Goal: Contribute content

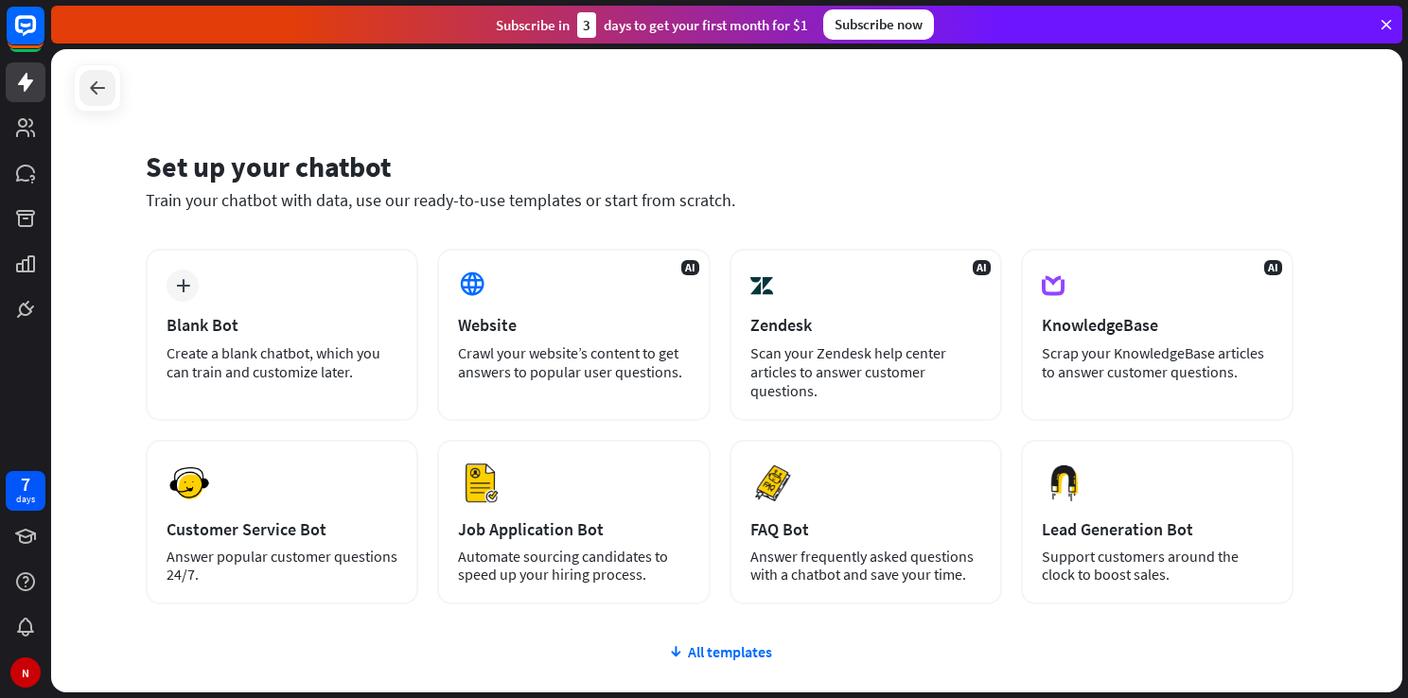
click at [91, 87] on icon at bounding box center [97, 88] width 23 height 23
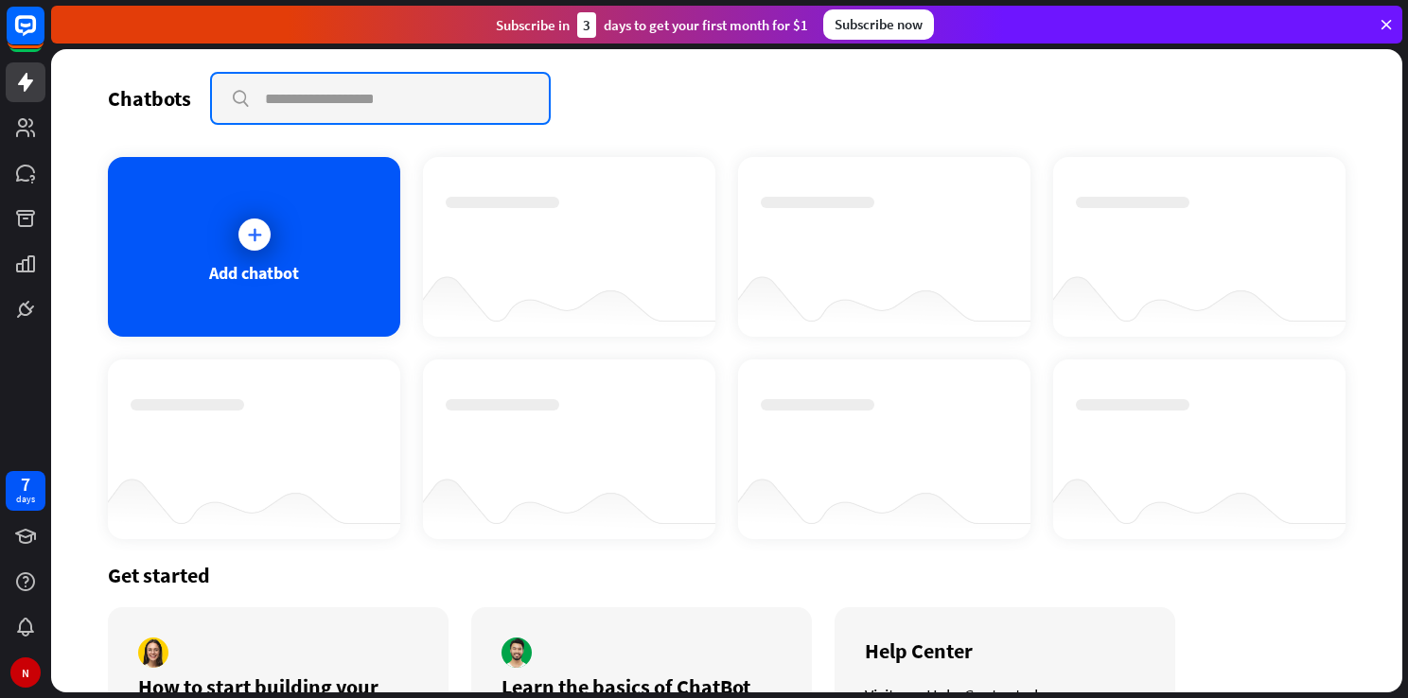
click at [306, 83] on input "text" at bounding box center [380, 98] width 337 height 49
type input "**********"
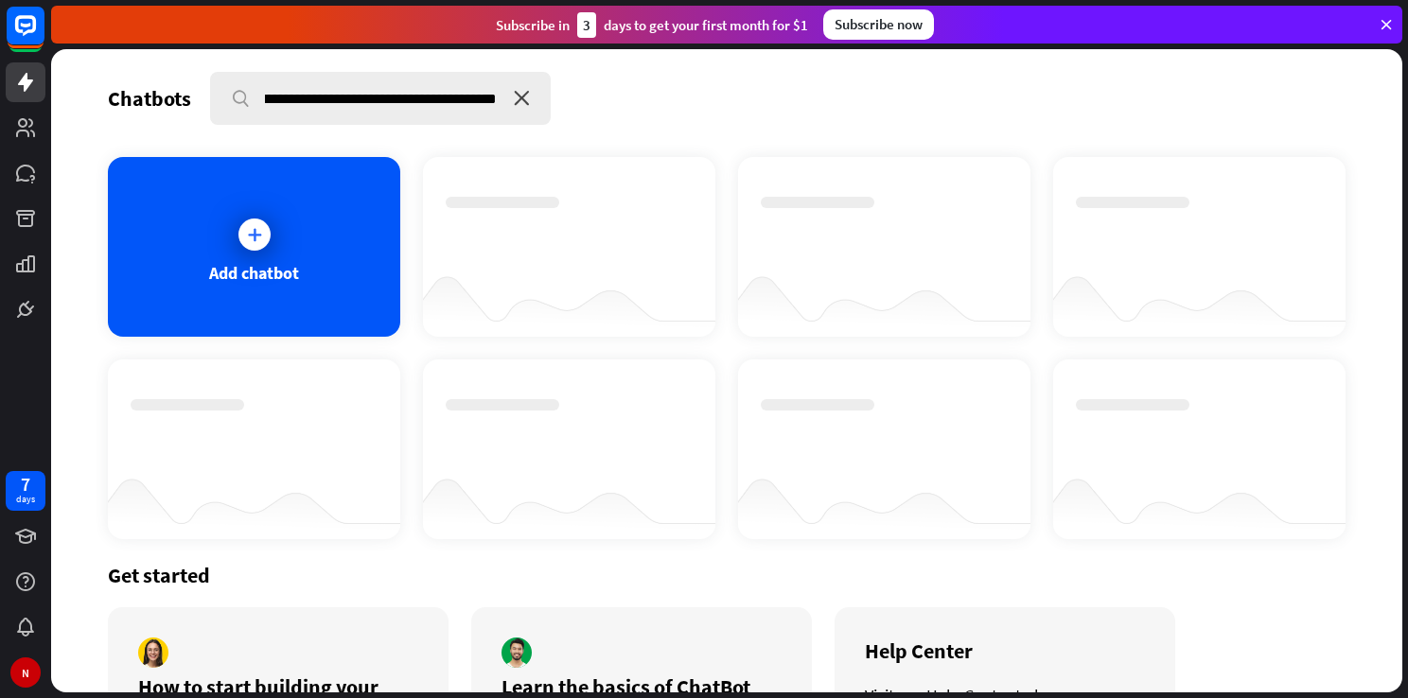
scroll to position [0, 0]
click at [528, 96] on icon "close" at bounding box center [522, 98] width 16 height 15
click at [254, 229] on icon at bounding box center [254, 234] width 19 height 19
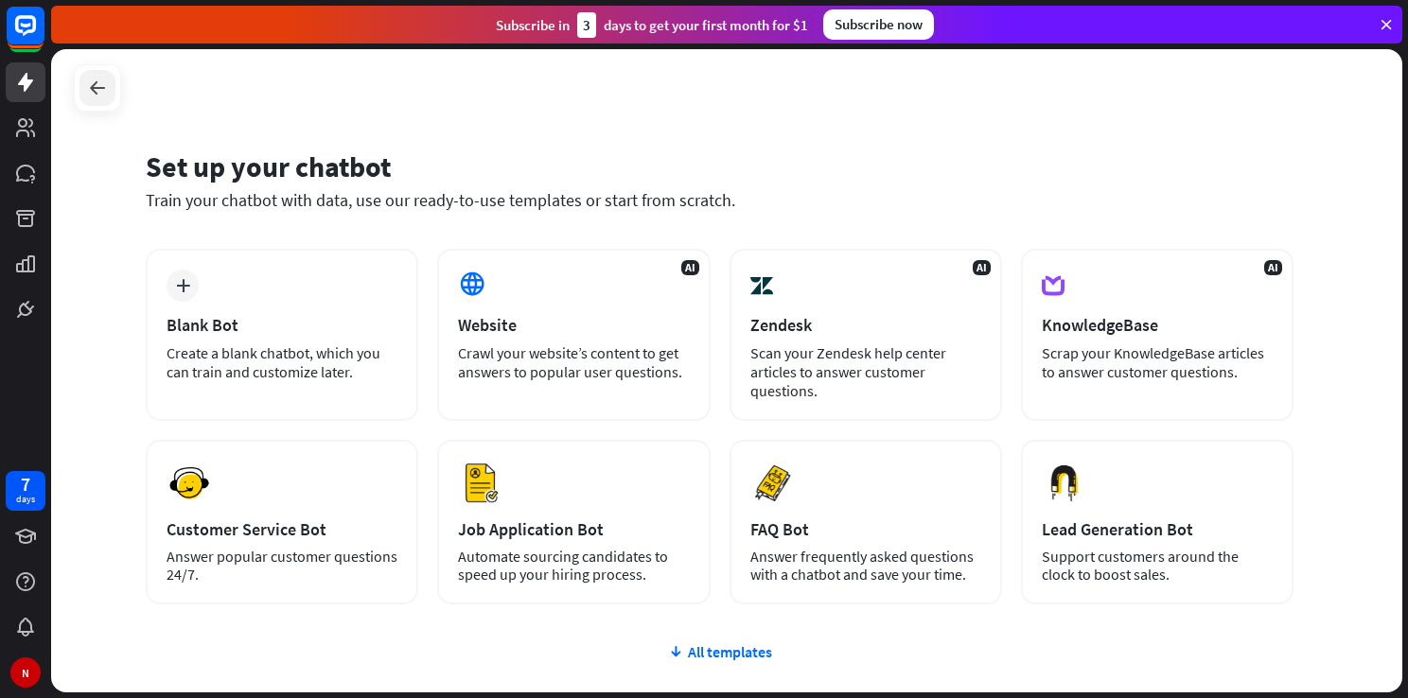
click at [106, 102] on div at bounding box center [97, 88] width 36 height 36
